Goal: Information Seeking & Learning: Learn about a topic

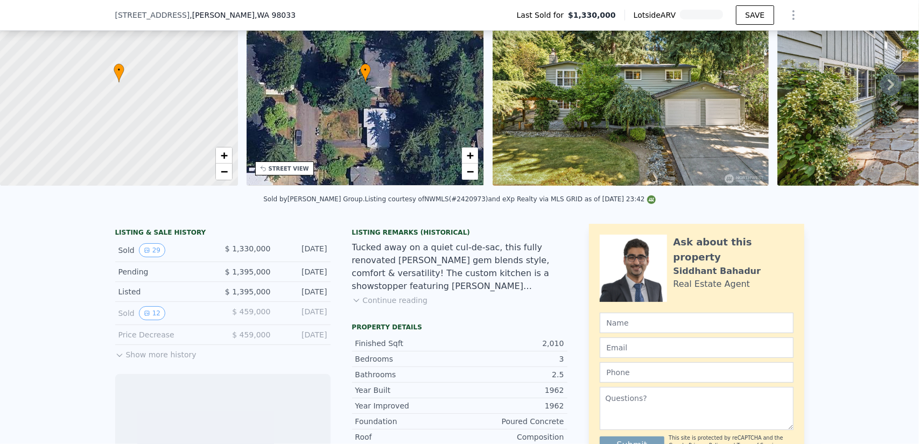
scroll to position [103, 0]
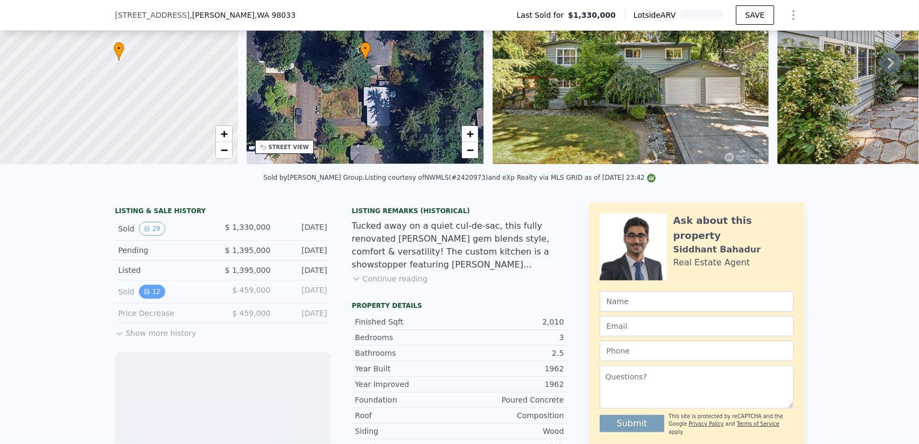
click at [144, 295] on icon "View historical data" at bounding box center [147, 292] width 6 height 6
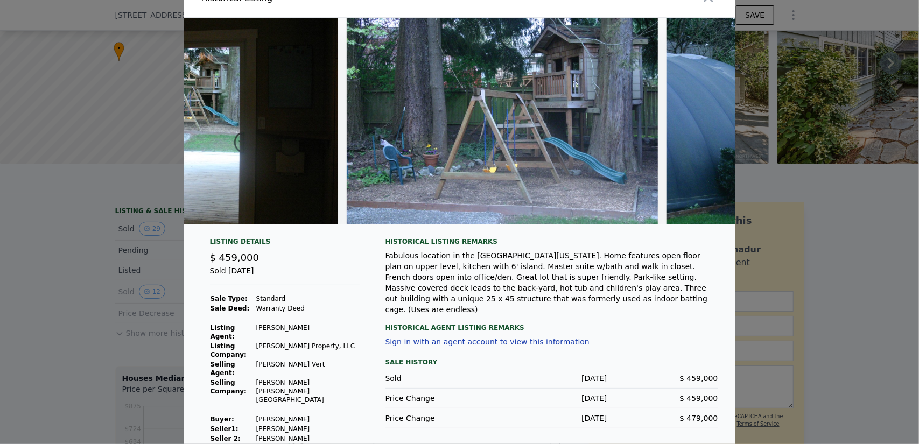
scroll to position [0, 2872]
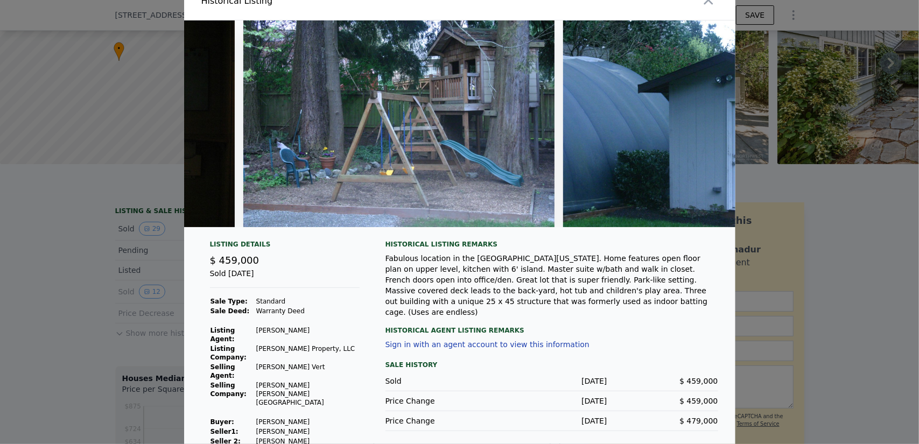
click at [148, 247] on div at bounding box center [459, 222] width 919 height 444
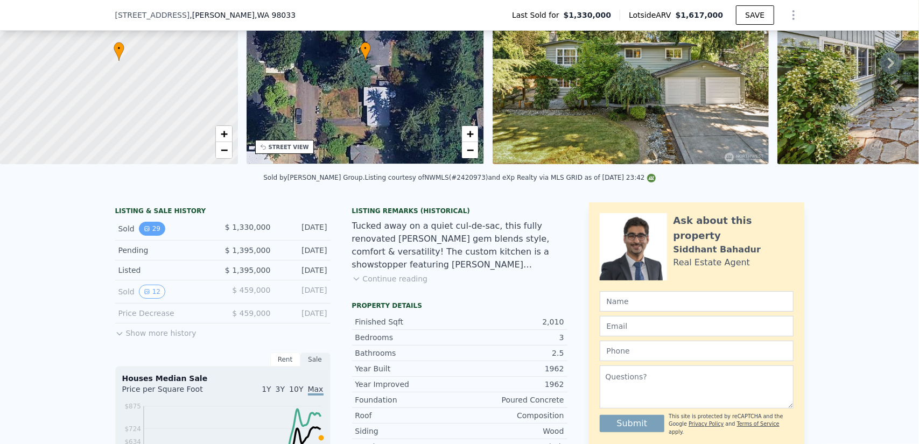
click at [148, 231] on button "29" at bounding box center [152, 229] width 26 height 14
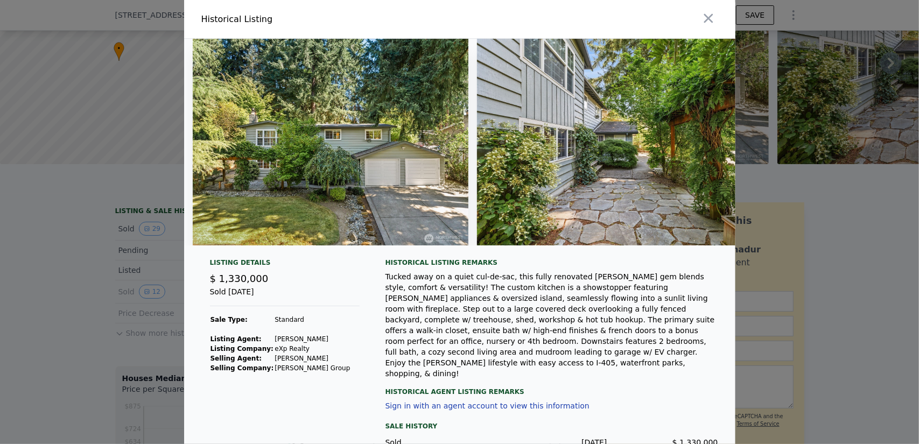
scroll to position [51, 0]
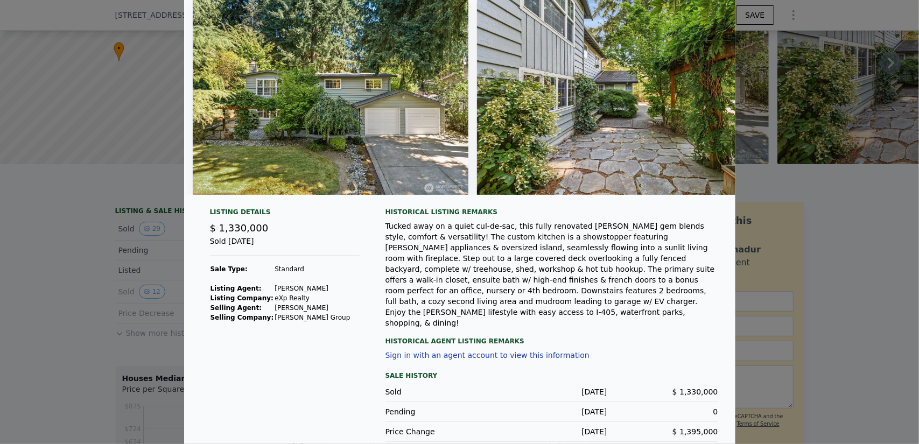
click at [55, 282] on div at bounding box center [459, 222] width 919 height 444
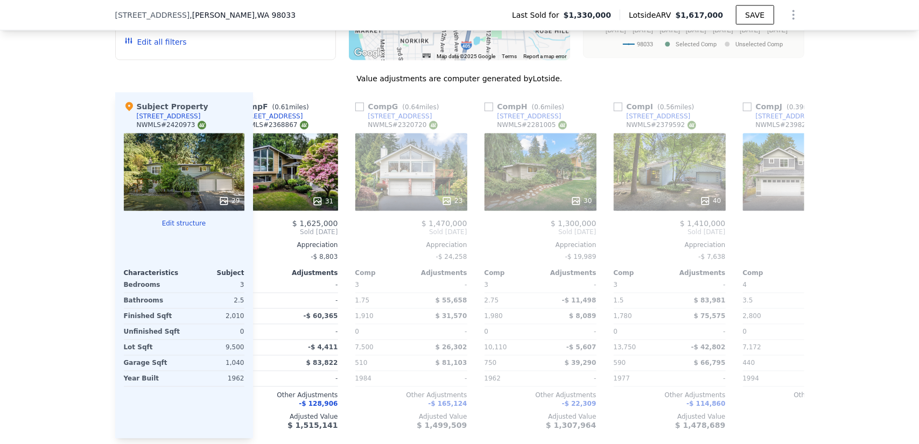
scroll to position [0, 686]
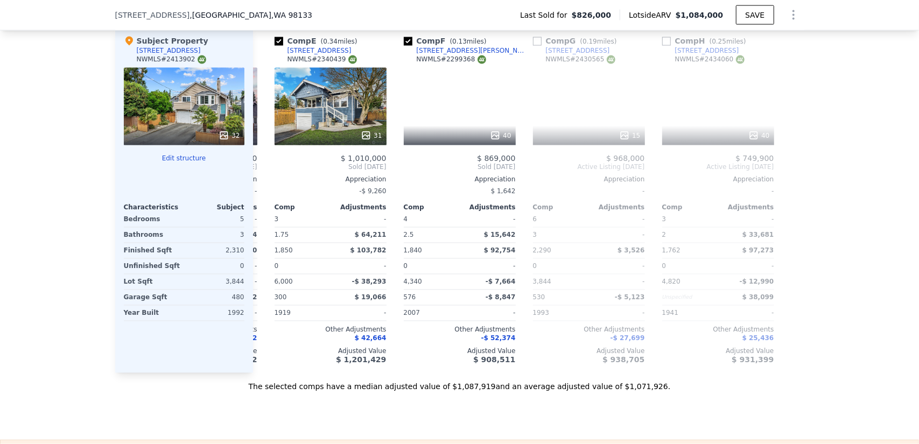
scroll to position [1073, 0]
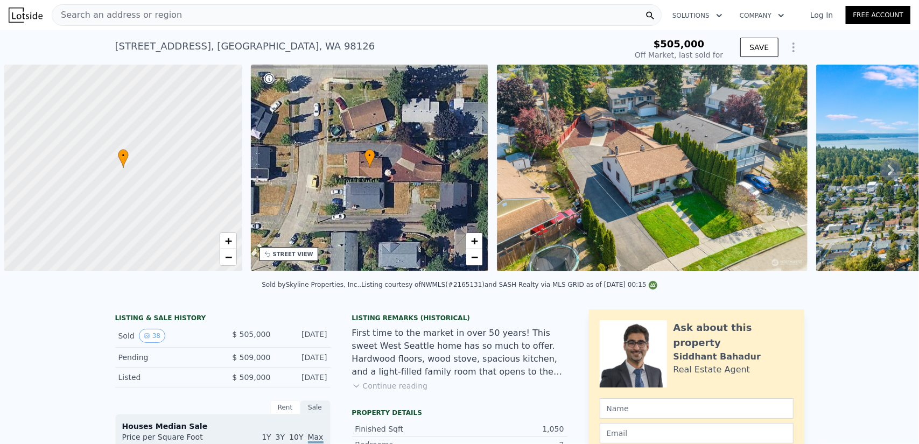
scroll to position [0, 4]
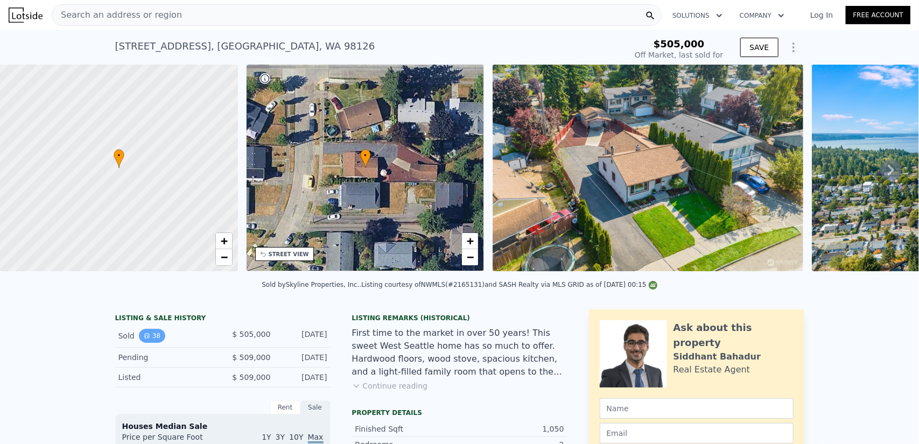
click at [150, 342] on button "38" at bounding box center [152, 336] width 26 height 14
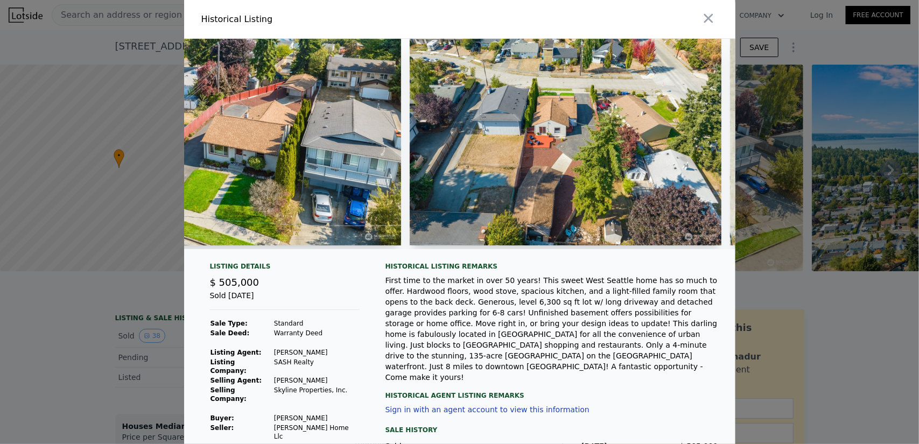
scroll to position [53, 0]
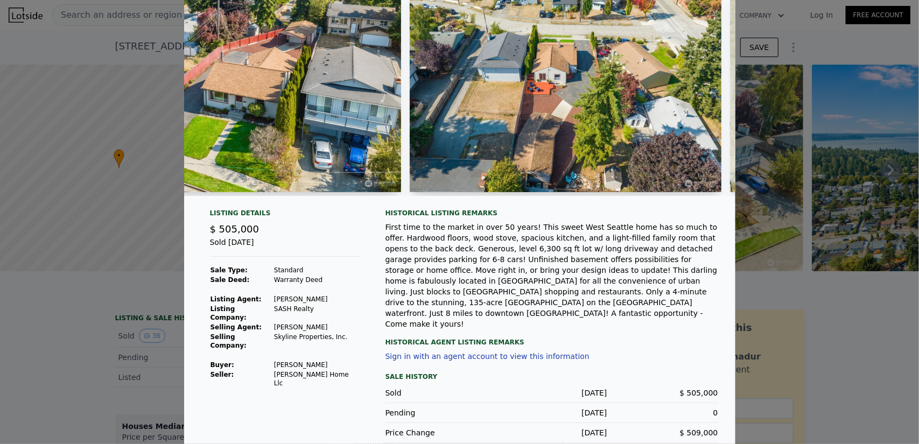
click at [166, 344] on div at bounding box center [459, 222] width 919 height 444
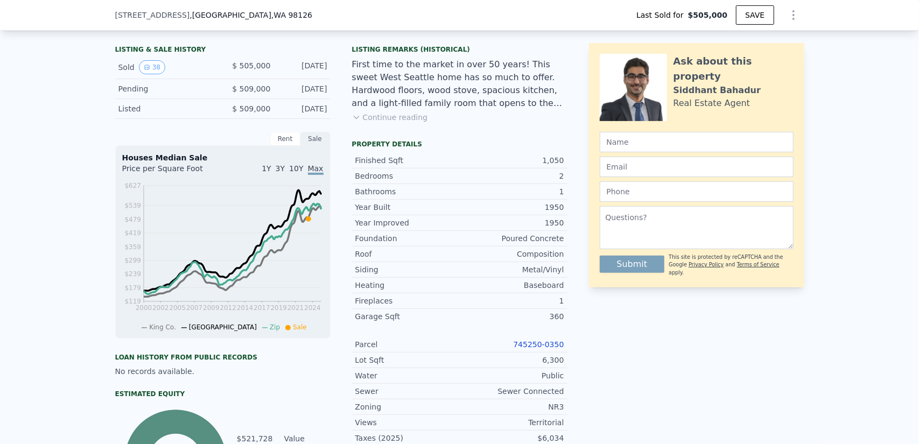
scroll to position [0, 4]
type input "$ 669,000"
type input "$ 82,850"
